Goal: Task Accomplishment & Management: Manage account settings

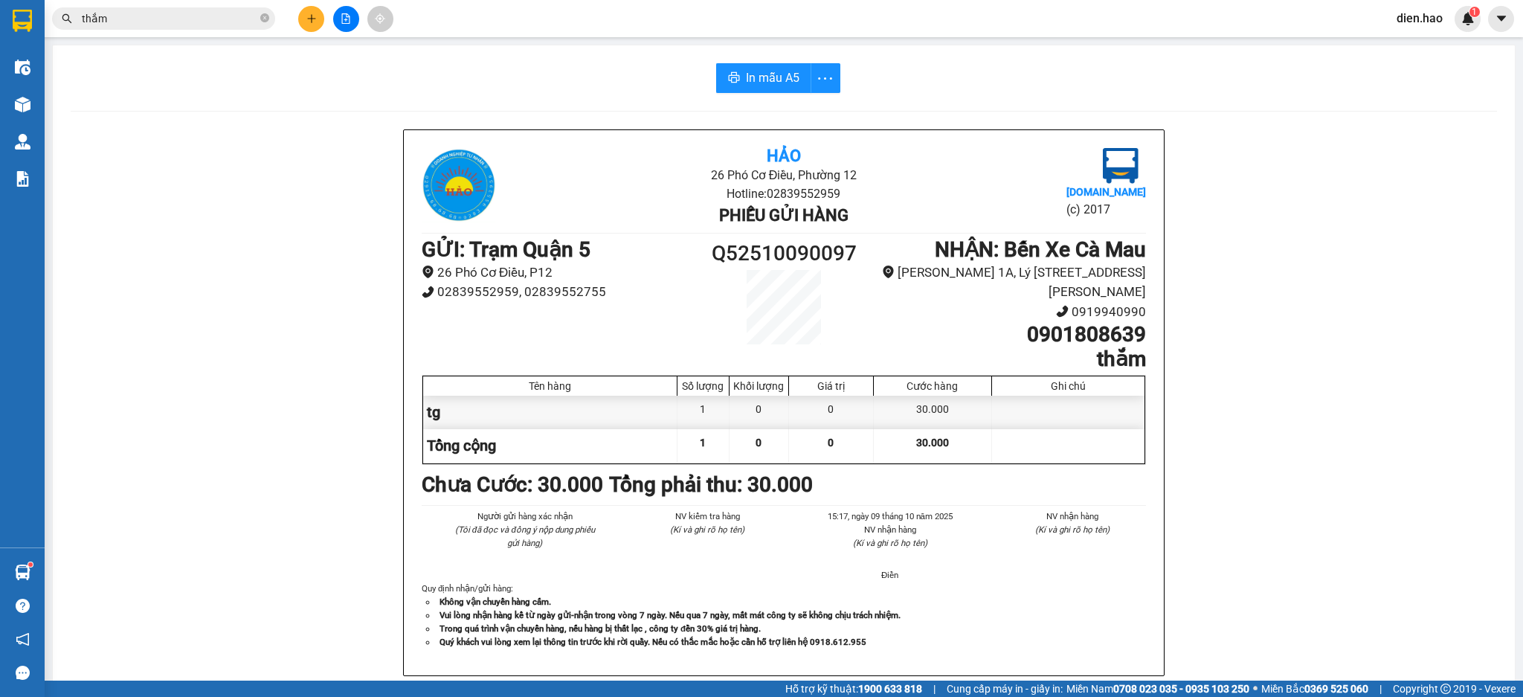
click at [265, 19] on icon "close-circle" at bounding box center [264, 17] width 9 height 9
click at [260, 13] on span at bounding box center [264, 18] width 9 height 16
click at [248, 16] on input "text" at bounding box center [170, 18] width 176 height 16
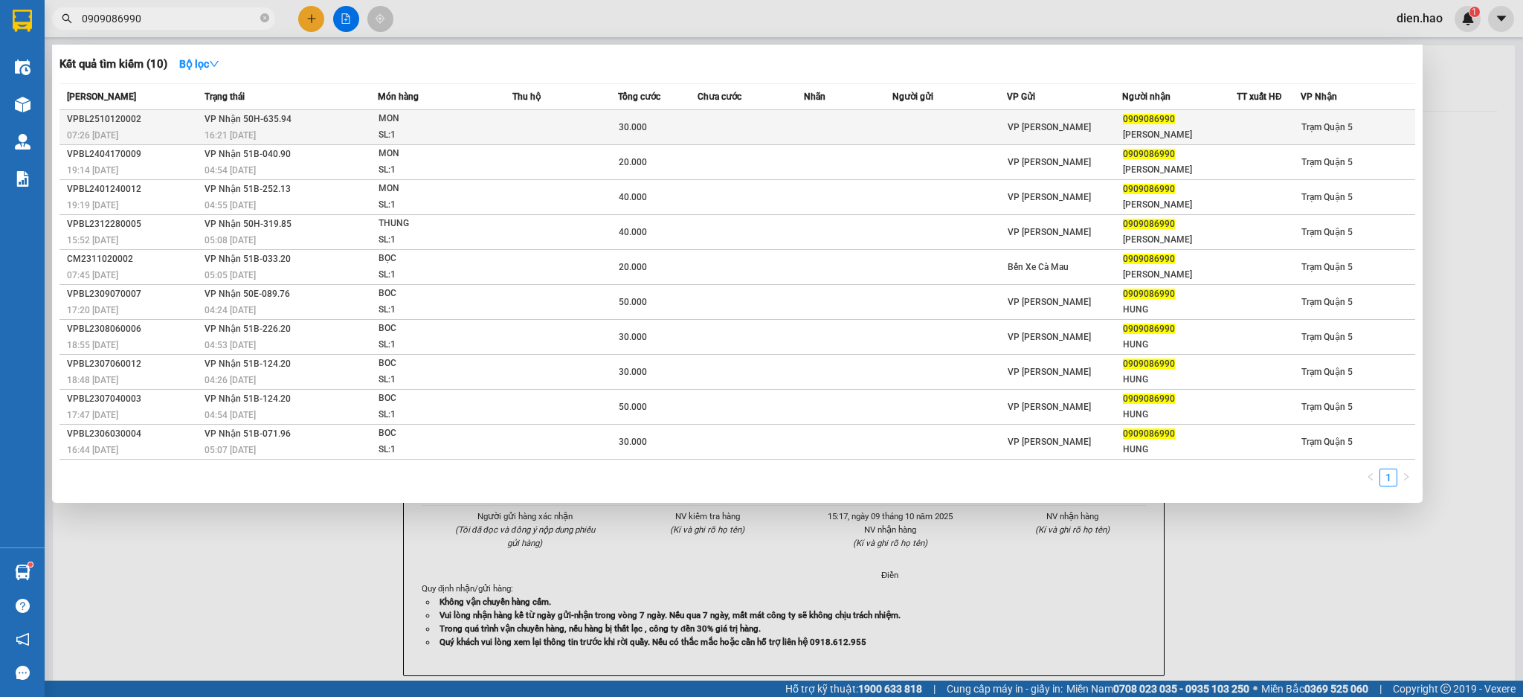
type input "0909086990"
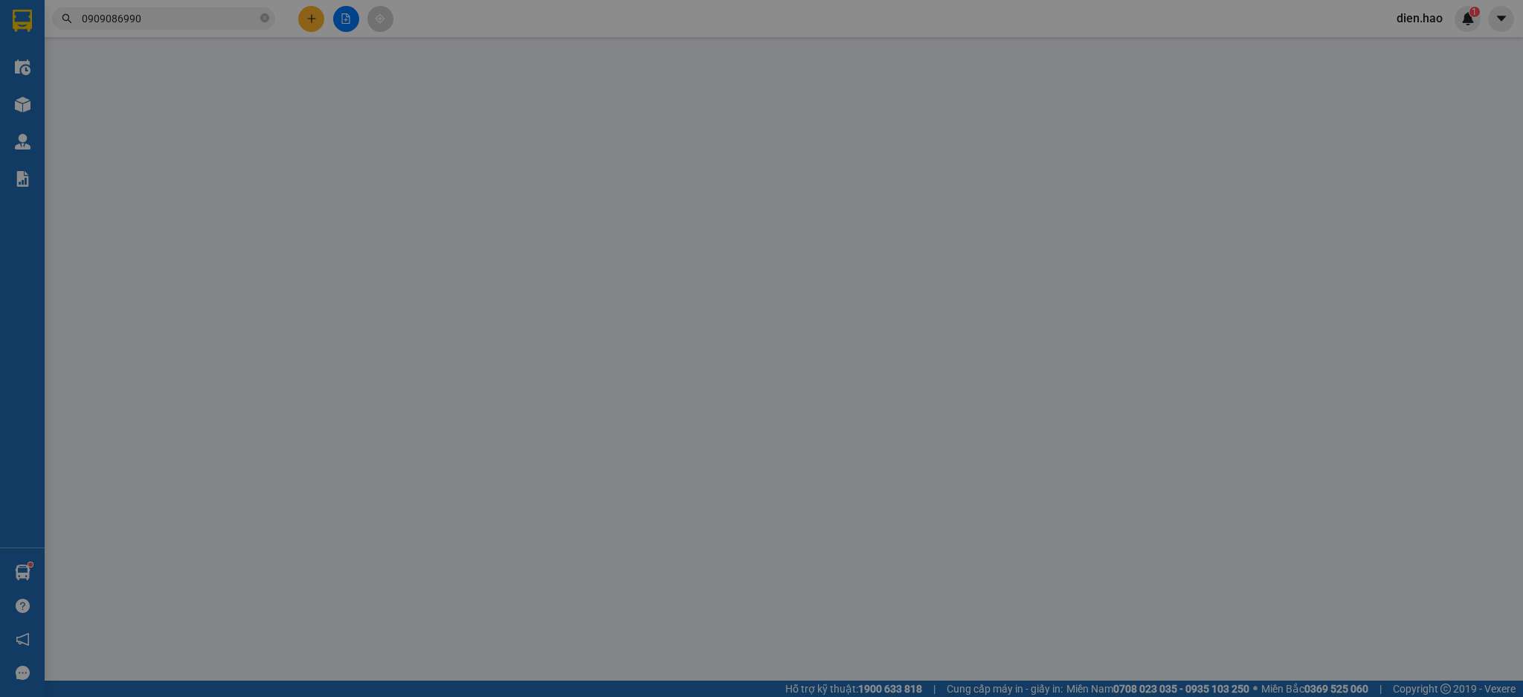
type input "0909086990"
type input "[PERSON_NAME]"
type input "30.000"
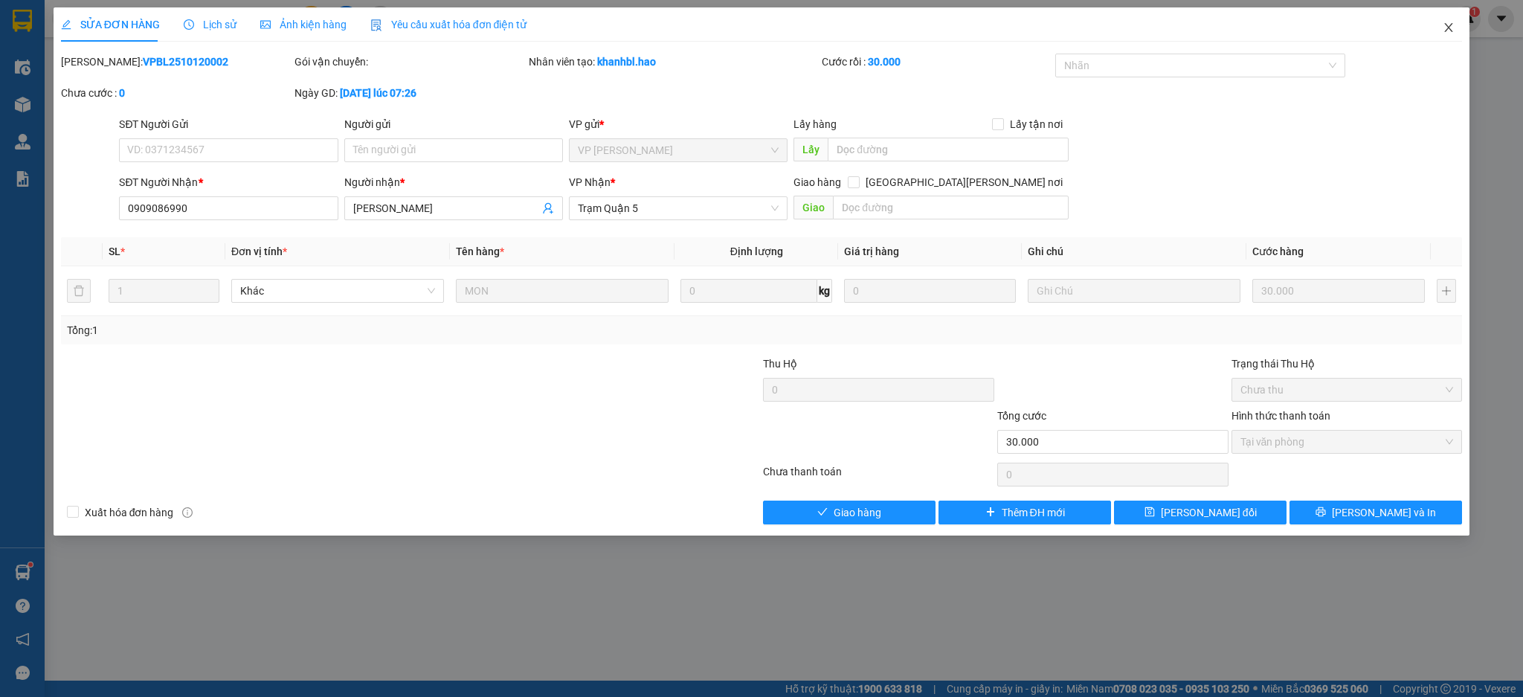
click at [1449, 31] on icon "close" at bounding box center [1449, 28] width 12 height 12
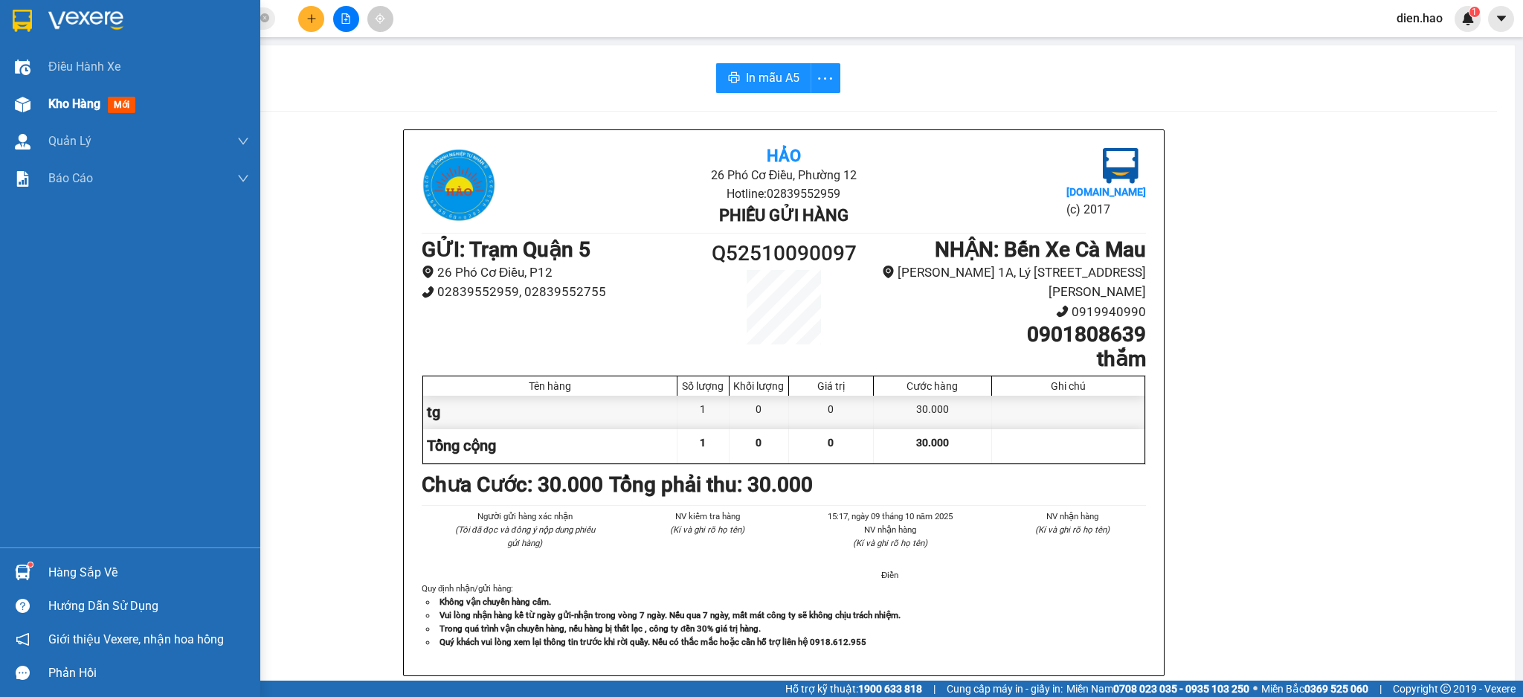
drag, startPoint x: 77, startPoint y: 107, endPoint x: 474, endPoint y: 15, distance: 407.7
click at [77, 106] on span "Kho hàng" at bounding box center [74, 104] width 52 height 14
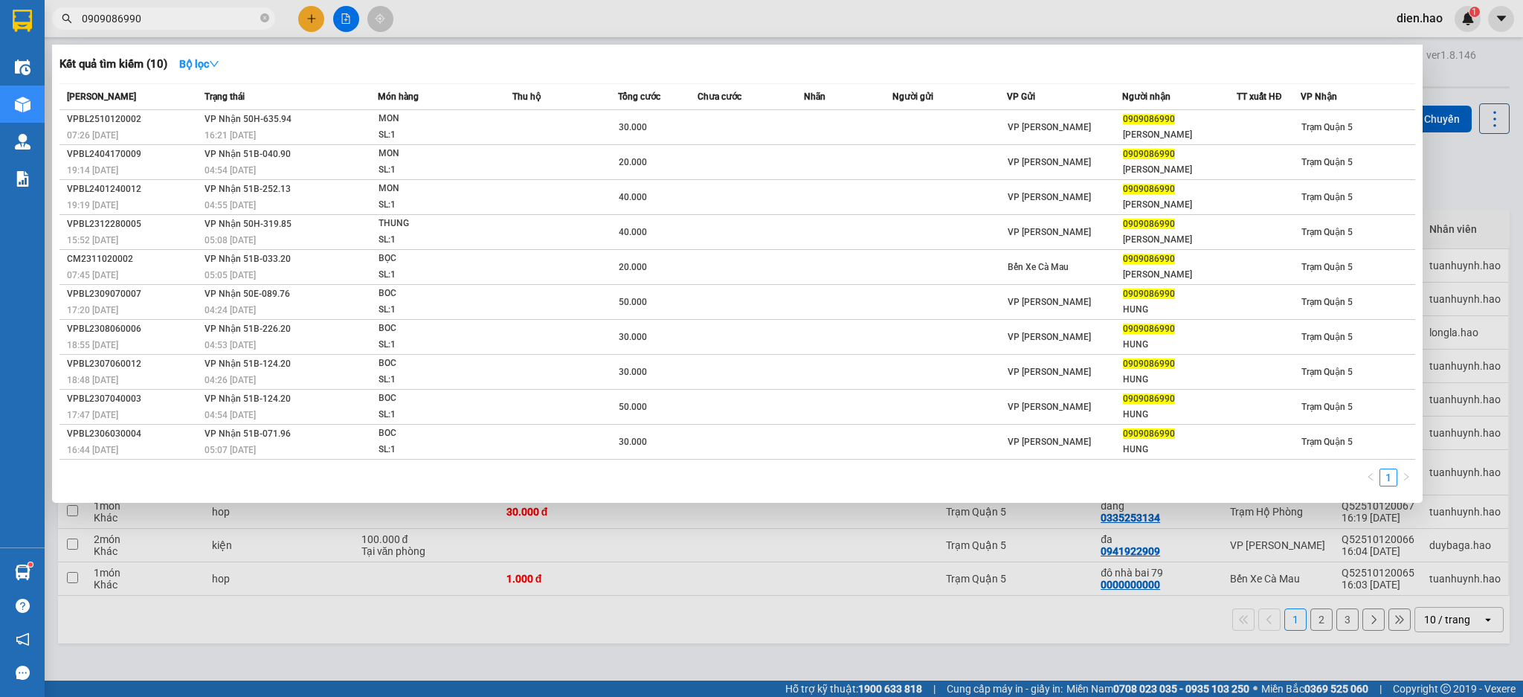
click at [215, 19] on input "0909086990" at bounding box center [170, 18] width 176 height 16
click at [588, 15] on div at bounding box center [761, 348] width 1523 height 697
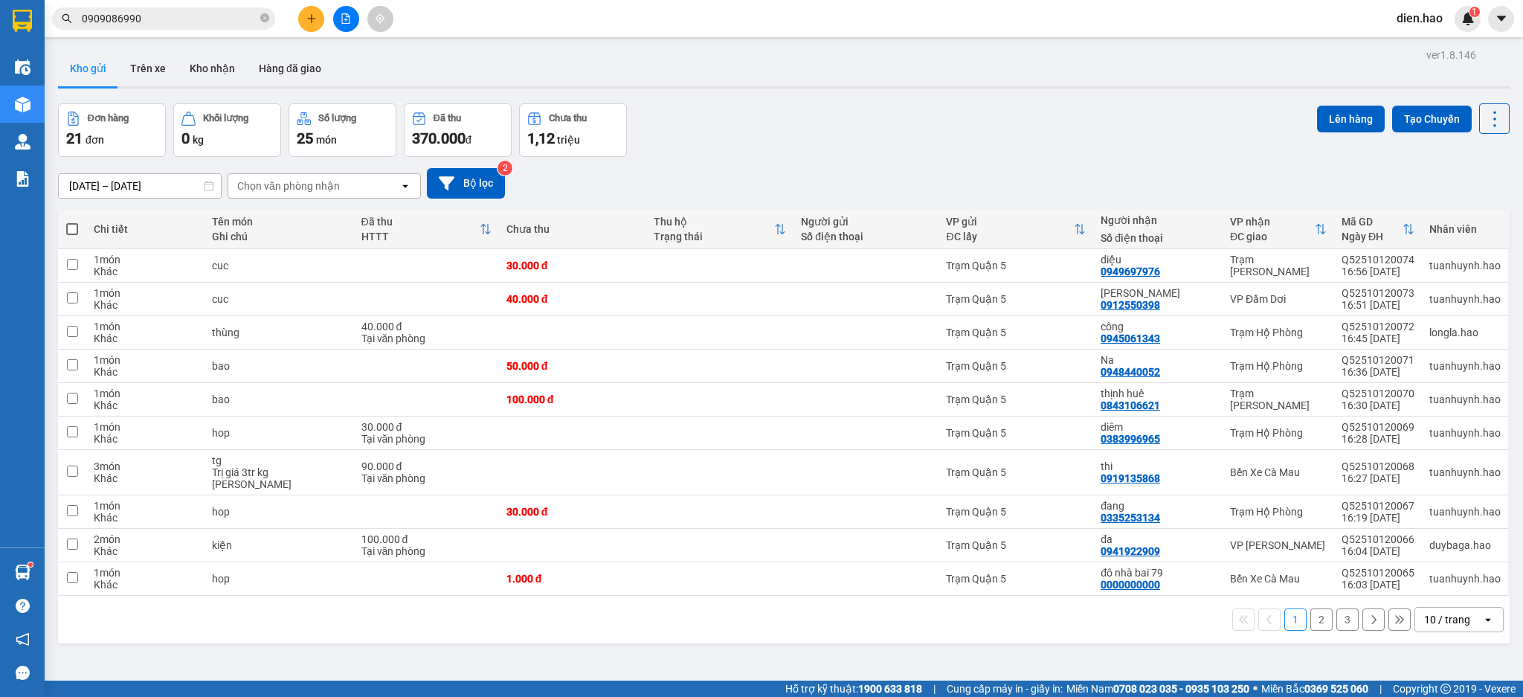
click at [168, 12] on input "0909086990" at bounding box center [170, 18] width 176 height 16
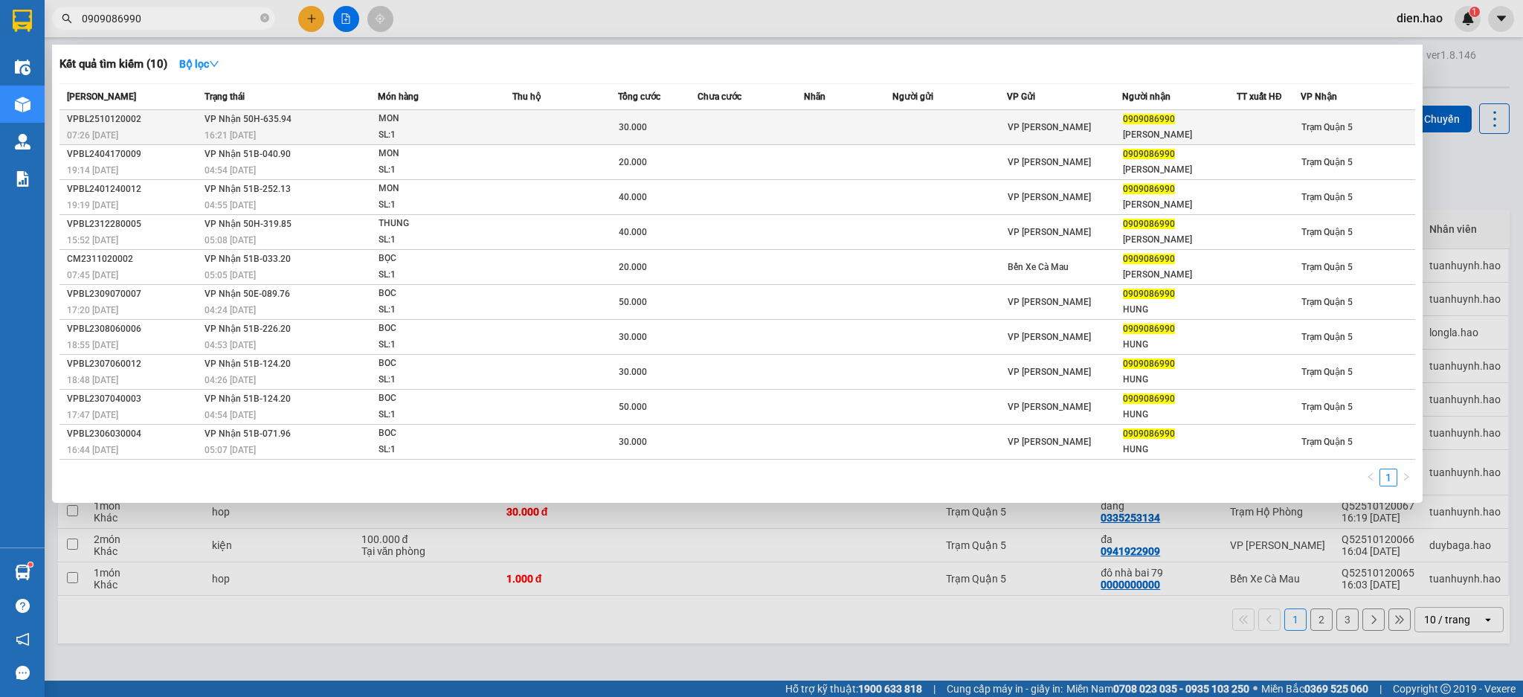
click at [350, 119] on td "[PERSON_NAME] 50H-635.94 16:21 [DATE]" at bounding box center [289, 127] width 177 height 35
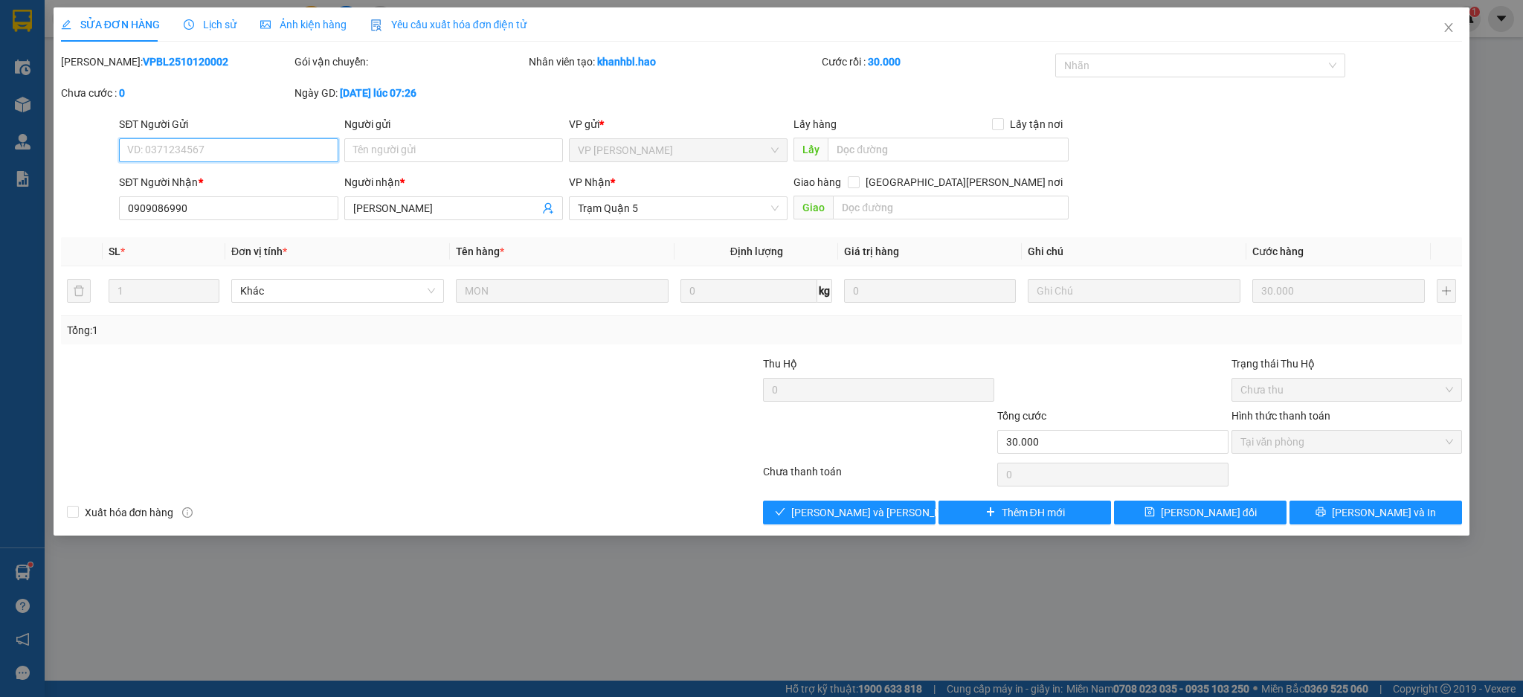
type input "0909086990"
type input "[PERSON_NAME]"
type input "30.000"
click at [319, 28] on span "Ảnh kiện hàng" at bounding box center [303, 25] width 86 height 12
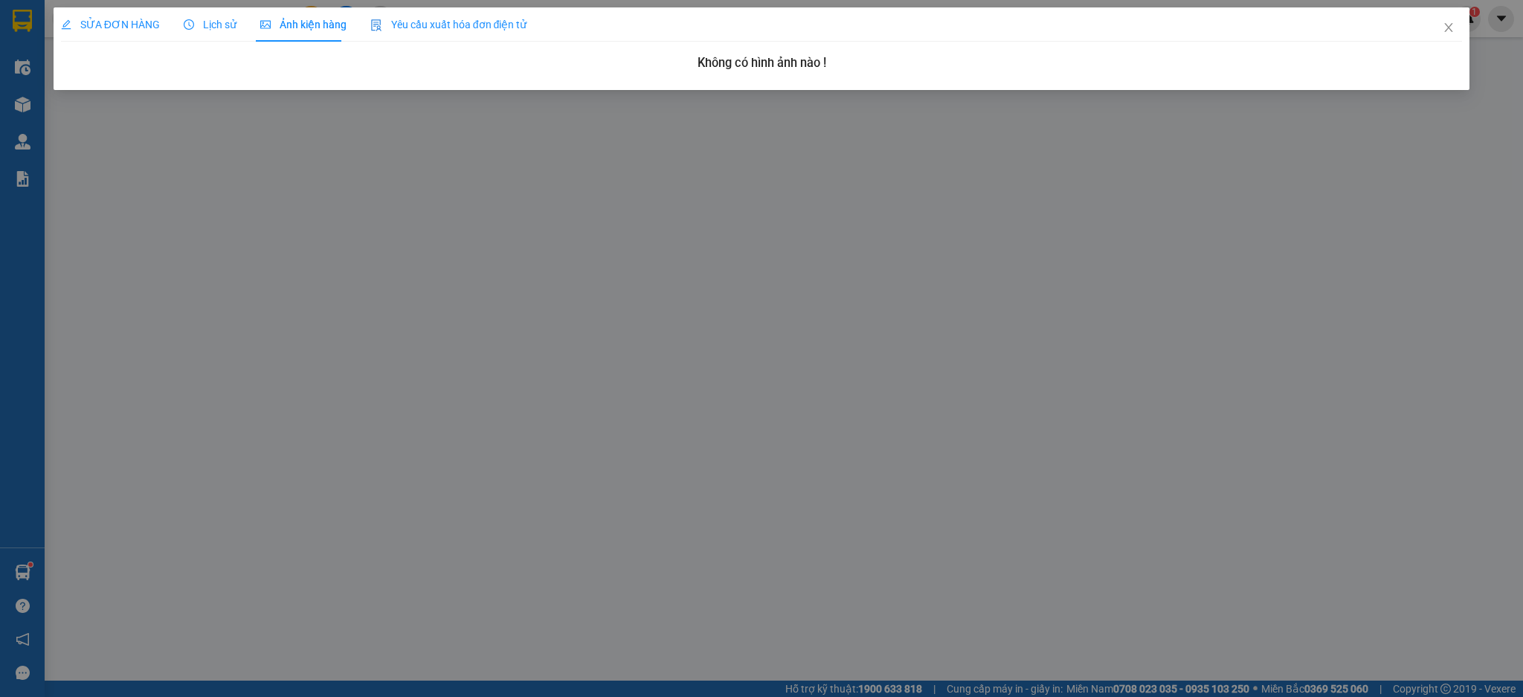
click at [139, 34] on div "SỬA ĐƠN HÀNG" at bounding box center [110, 24] width 99 height 34
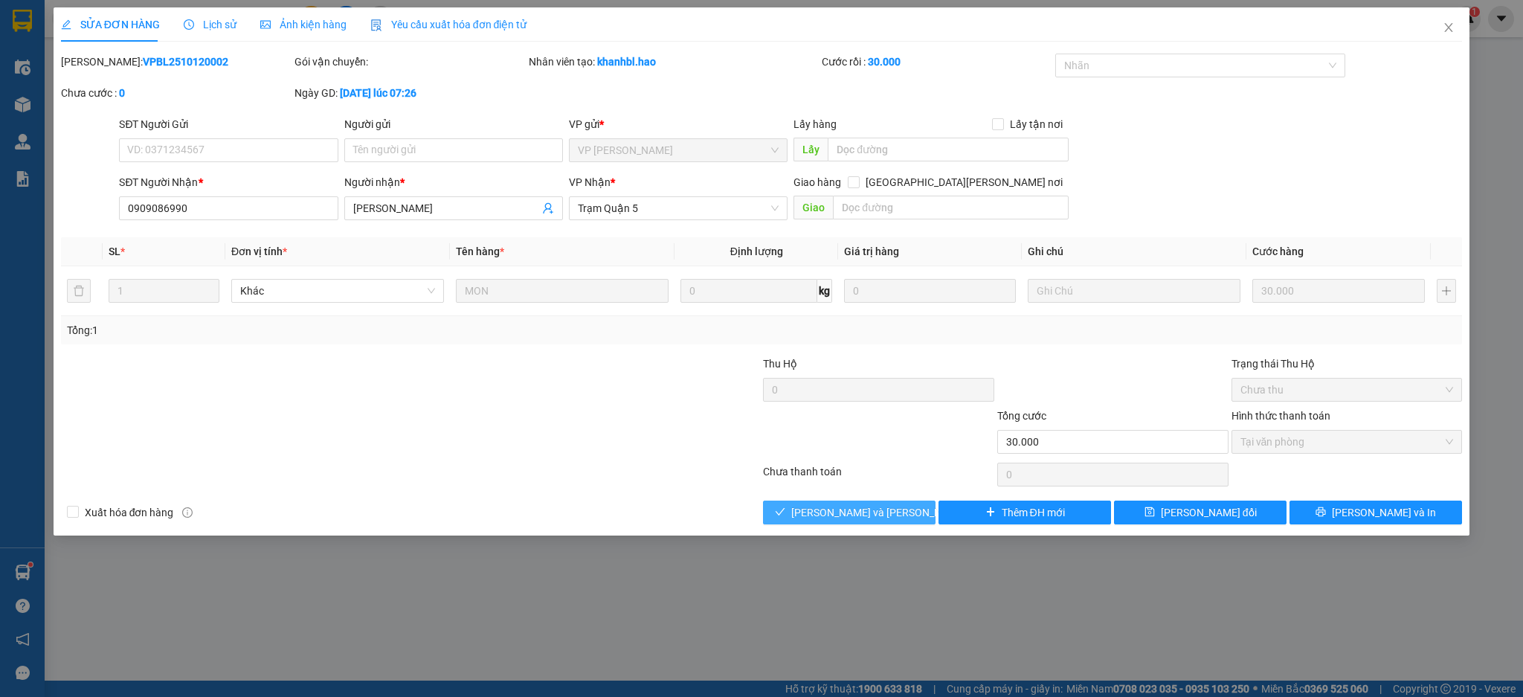
click at [887, 509] on span "[PERSON_NAME] và [PERSON_NAME] hàng" at bounding box center [891, 512] width 201 height 16
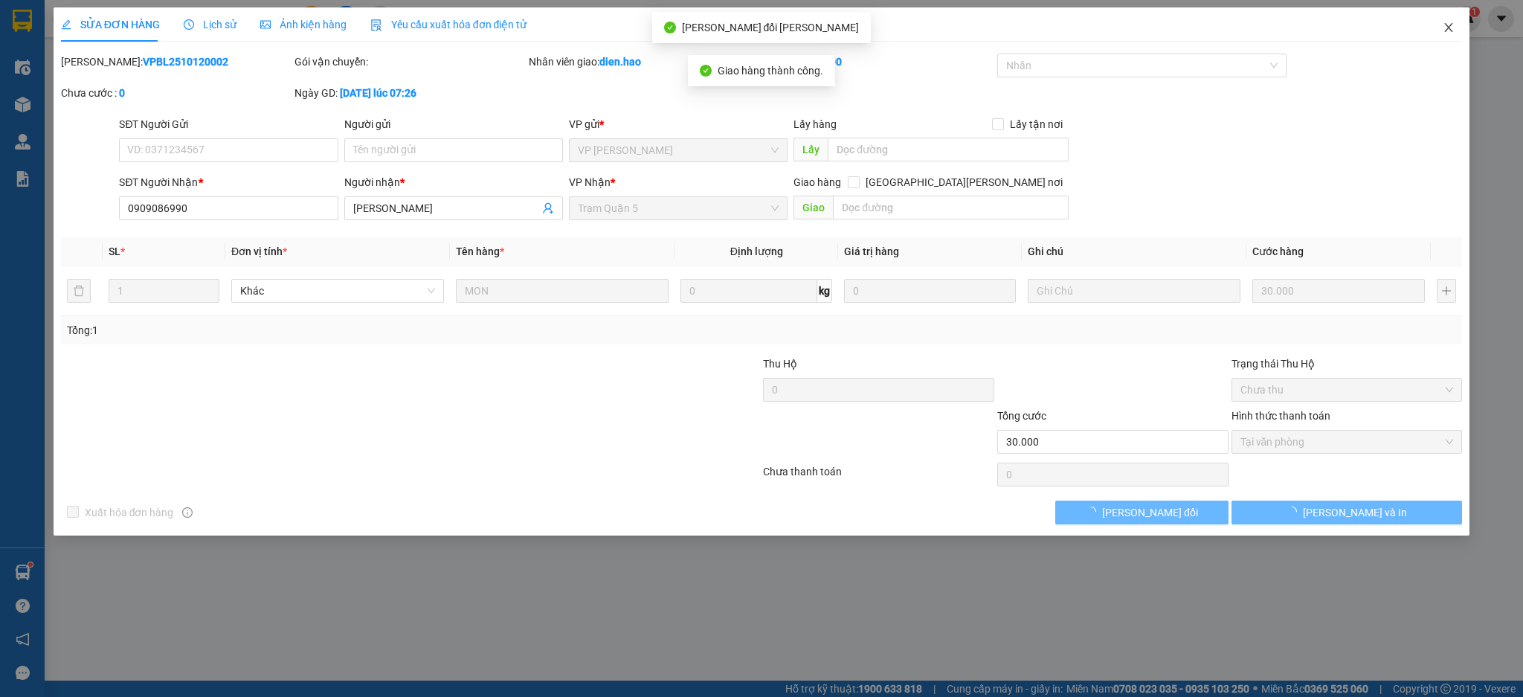
click at [1455, 29] on icon "close" at bounding box center [1449, 28] width 12 height 12
